Goal: Information Seeking & Learning: Check status

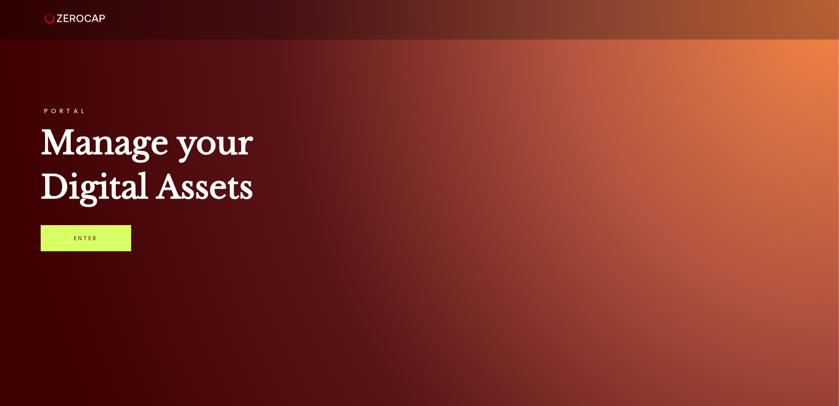
drag, startPoint x: 121, startPoint y: 233, endPoint x: 153, endPoint y: 232, distance: 32.0
click at [121, 233] on link "Enter" at bounding box center [86, 238] width 91 height 26
click at [805, 242] on div "PORTAL Manage your Digital Assets Enter" at bounding box center [419, 203] width 839 height 406
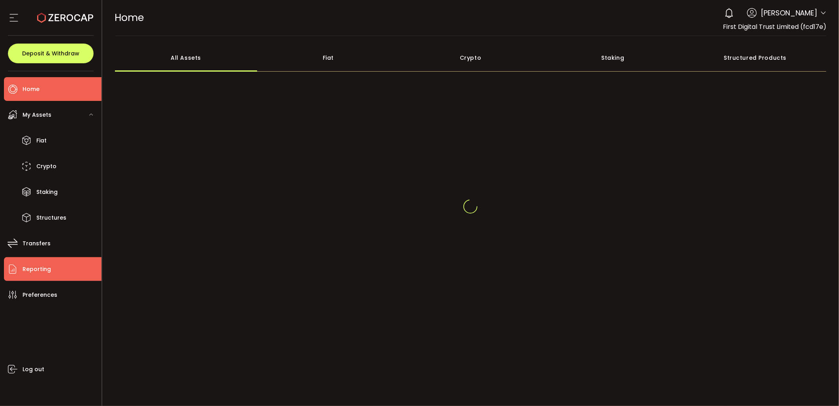
click at [49, 263] on span "Reporting" at bounding box center [37, 268] width 28 height 11
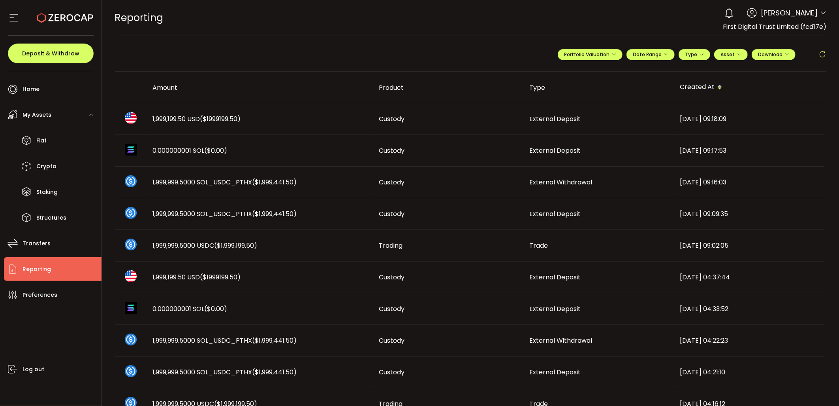
click at [266, 120] on div "1,999,199.50 USD ($1999199.50)" at bounding box center [260, 118] width 226 height 9
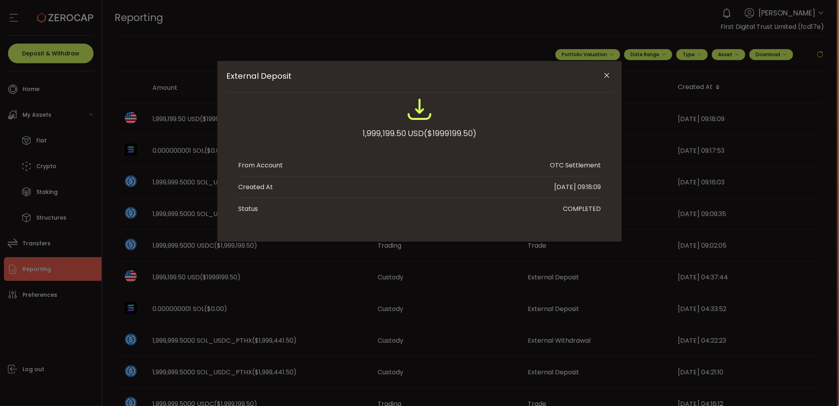
click at [469, 135] on span "($1999199.50)" at bounding box center [450, 133] width 53 height 14
copy span "1999199.50"
